Goal: Task Accomplishment & Management: Use online tool/utility

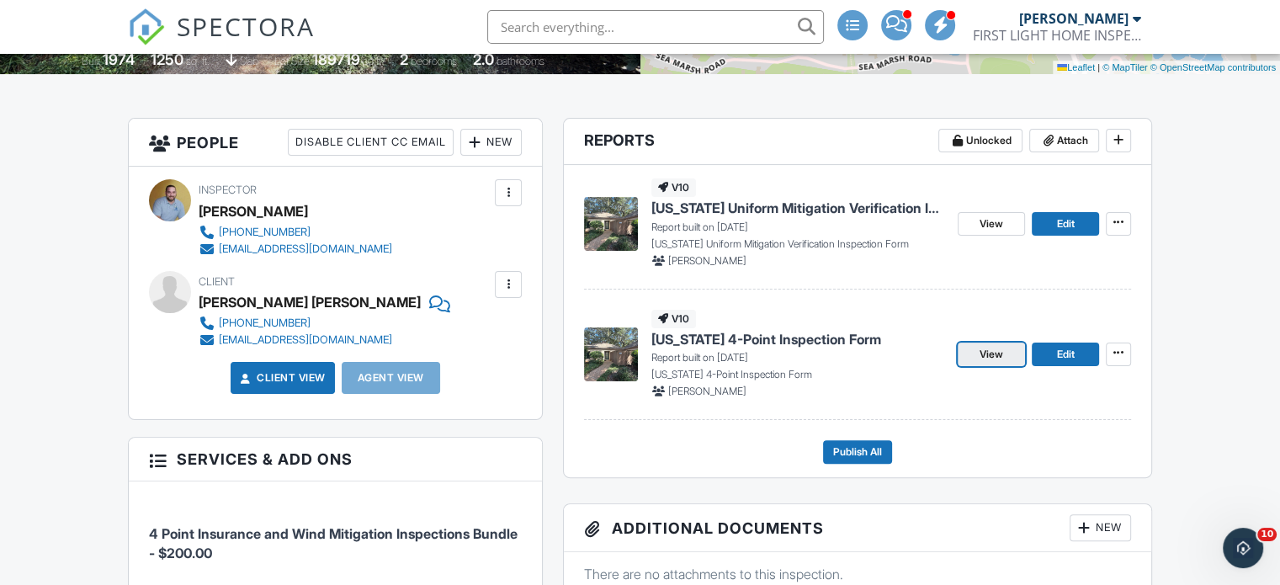
click at [996, 353] on span "View" at bounding box center [991, 354] width 24 height 17
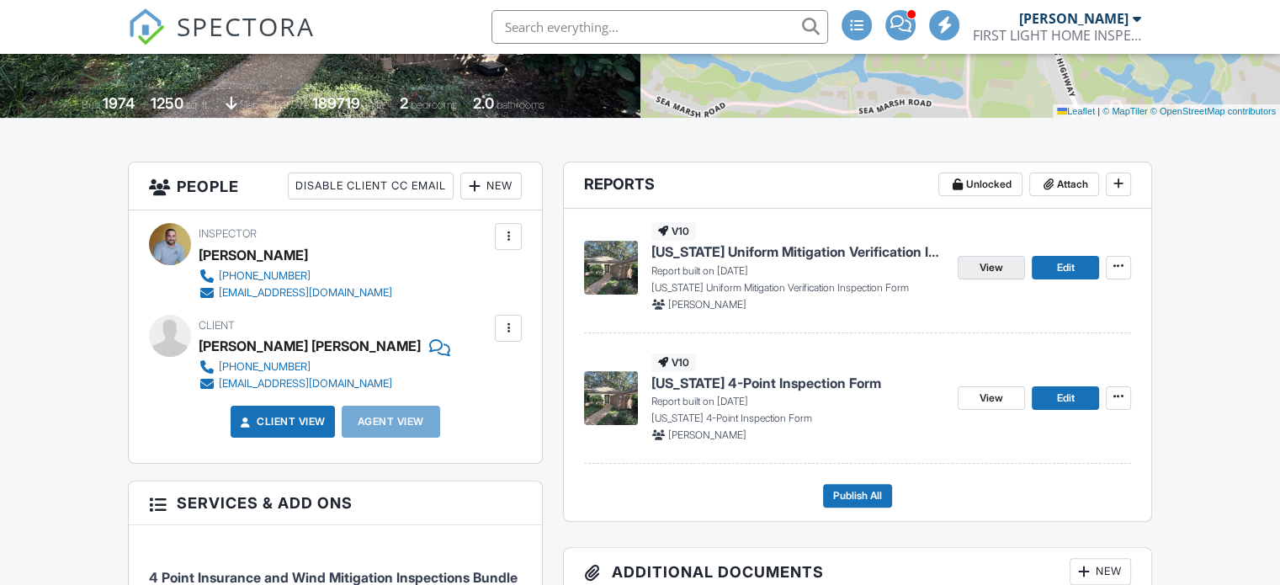
scroll to position [332, 0]
click at [979, 269] on span "View" at bounding box center [991, 267] width 24 height 17
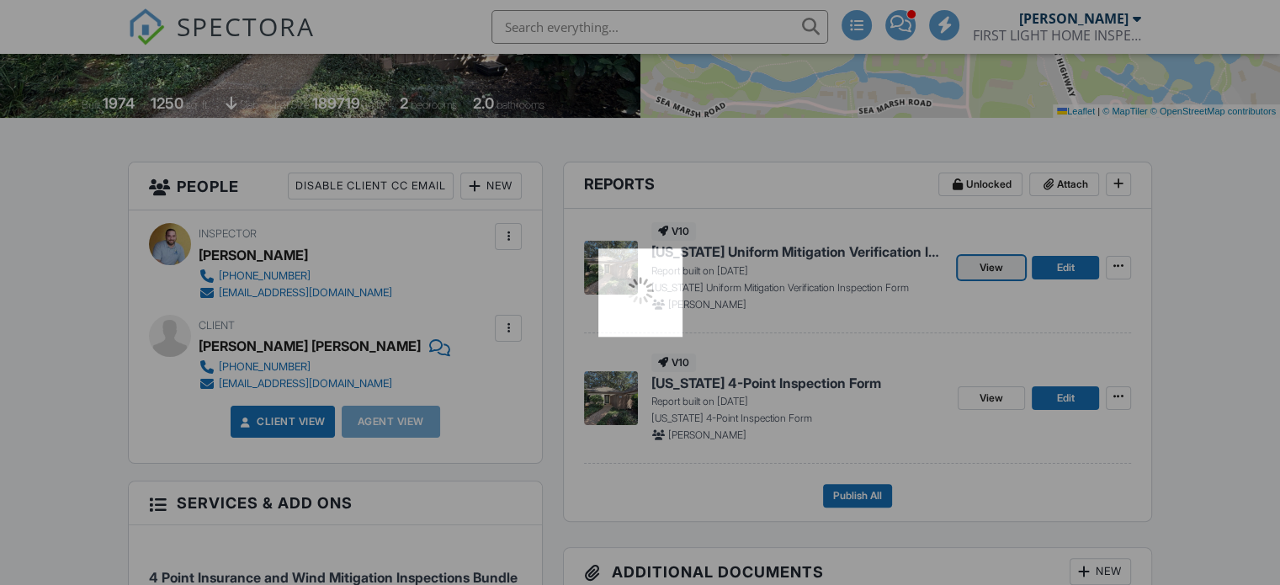
scroll to position [0, 0]
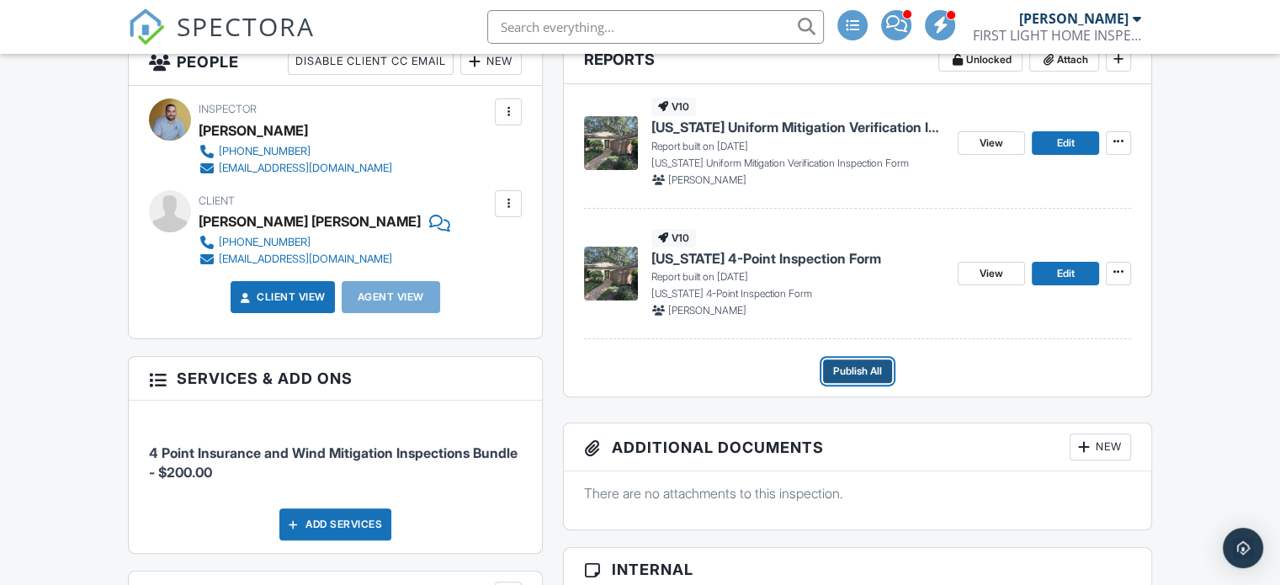
click at [845, 370] on span "Publish All" at bounding box center [857, 371] width 49 height 17
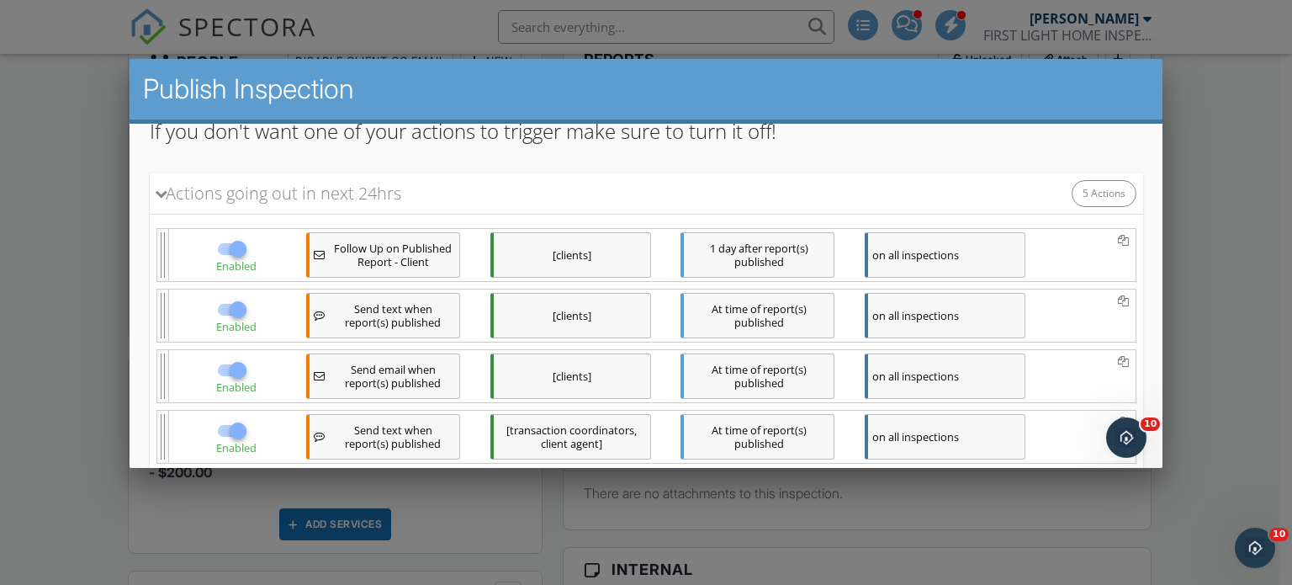
scroll to position [204, 0]
click at [226, 238] on div at bounding box center [237, 245] width 29 height 29
checkbox input "false"
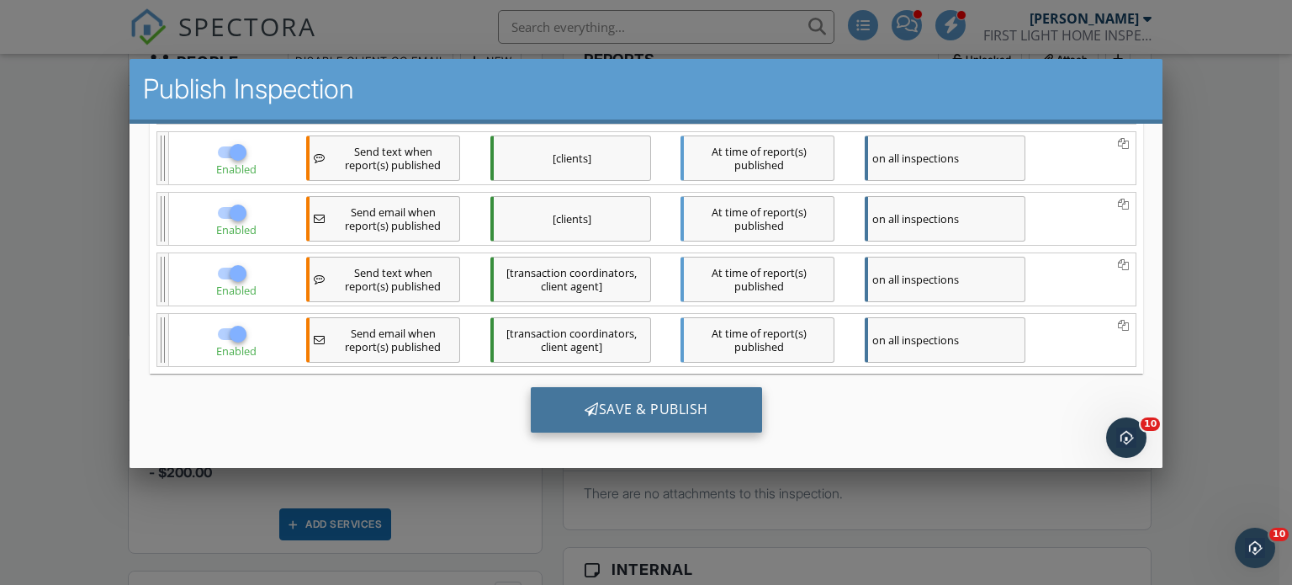
click at [611, 404] on div "Save & Publish" at bounding box center [645, 408] width 231 height 45
